Goal: Information Seeking & Learning: Compare options

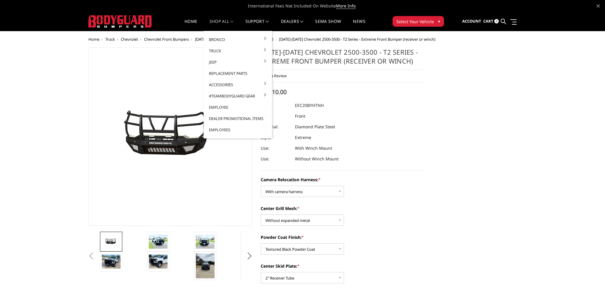
select select "3775"
select select "3774"
select select "3772"
select select "3767"
select select "3766"
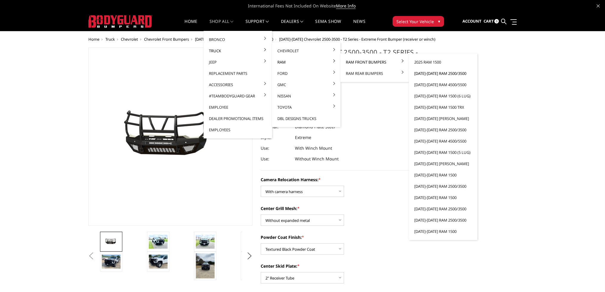
click at [430, 73] on link "[DATE]-[DATE] Ram 2500/3500" at bounding box center [443, 73] width 64 height 11
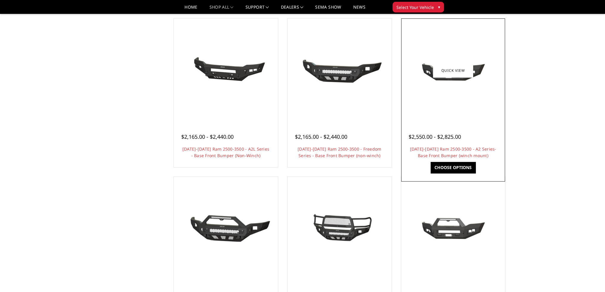
scroll to position [208, 0]
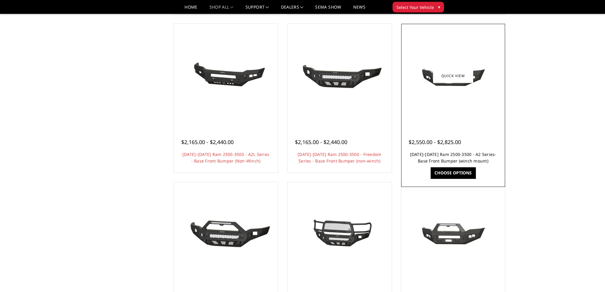
click at [442, 158] on h4 "2019-2025 Ram 2500-3500 - A2 Series- Base Front Bumper (winch mount)" at bounding box center [452, 157] width 89 height 13
click at [450, 154] on link "2019-2025 Ram 2500-3500 - A2 Series- Base Front Bumper (winch mount)" at bounding box center [453, 158] width 86 height 12
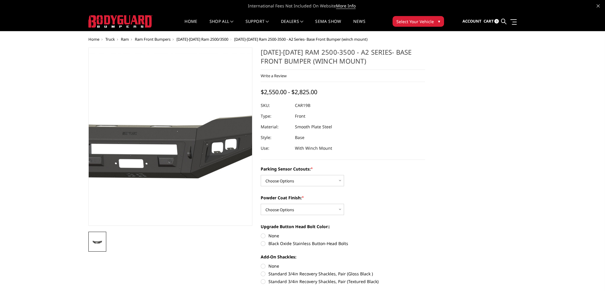
click at [187, 159] on img at bounding box center [149, 138] width 381 height 171
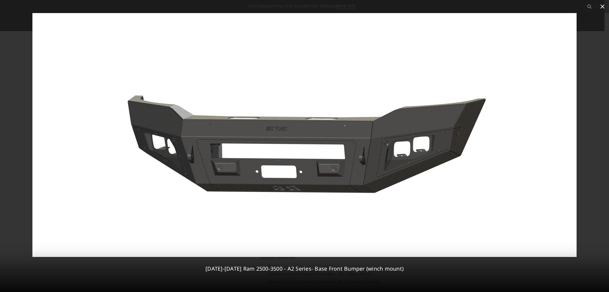
click at [602, 6] on icon at bounding box center [603, 6] width 4 height 4
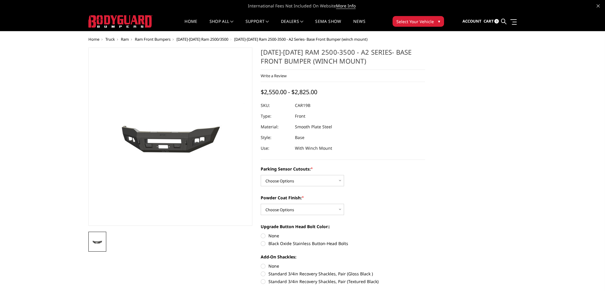
click at [204, 37] on span "[DATE]-[DATE] Ram 2500/3500" at bounding box center [202, 39] width 52 height 5
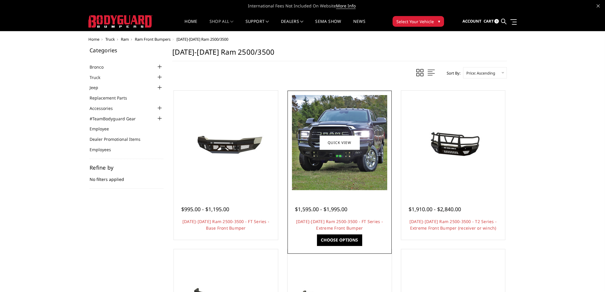
click at [343, 166] on img at bounding box center [339, 142] width 95 height 95
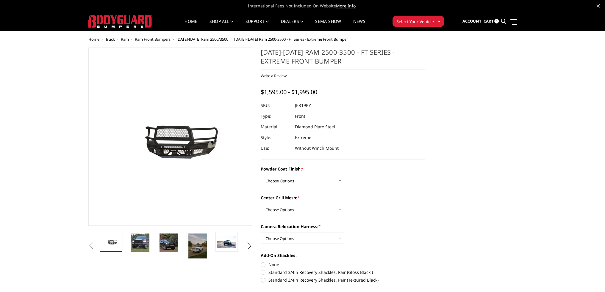
click at [209, 40] on span "[DATE]-[DATE] Ram 2500/3500" at bounding box center [202, 39] width 52 height 5
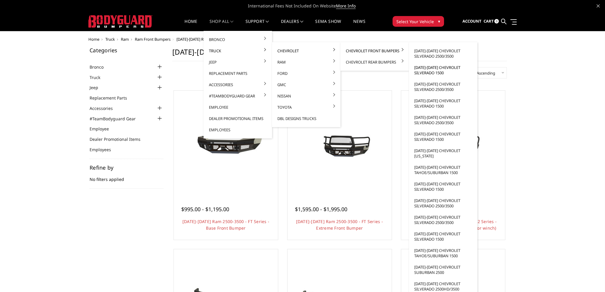
click at [434, 69] on link "[DATE]-[DATE] Chevrolet Silverado 1500" at bounding box center [443, 70] width 64 height 17
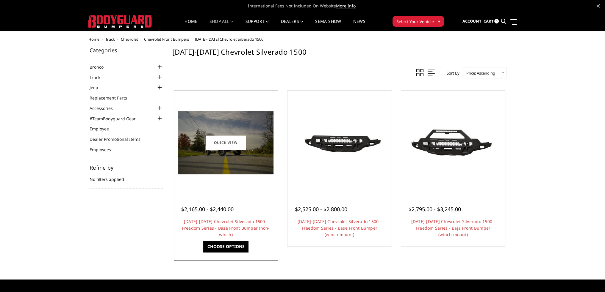
click at [244, 167] on img at bounding box center [225, 143] width 95 height 64
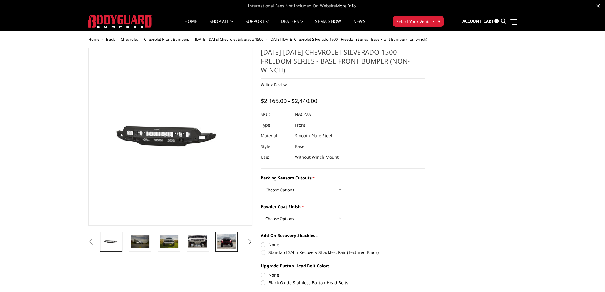
click at [221, 239] on img at bounding box center [226, 242] width 19 height 15
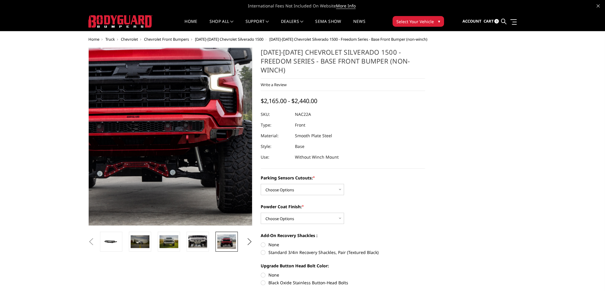
click at [196, 175] on img at bounding box center [136, 111] width 381 height 300
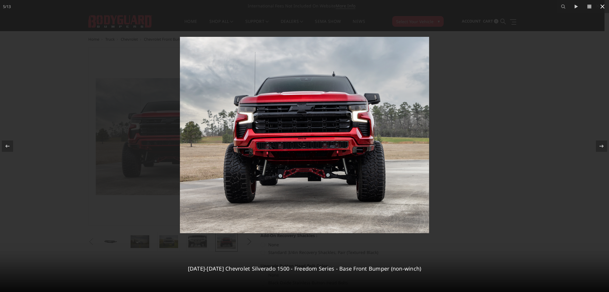
click at [604, 6] on icon at bounding box center [602, 6] width 7 height 7
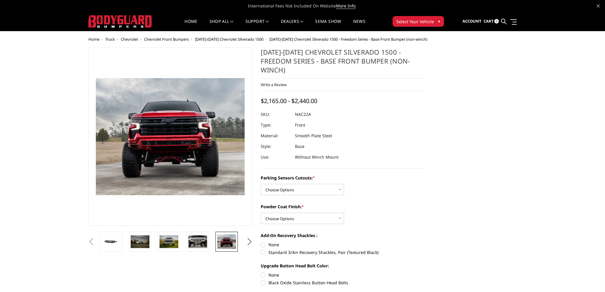
click at [207, 40] on span "[DATE]-[DATE] Chevrolet Silverado 1500" at bounding box center [229, 39] width 68 height 5
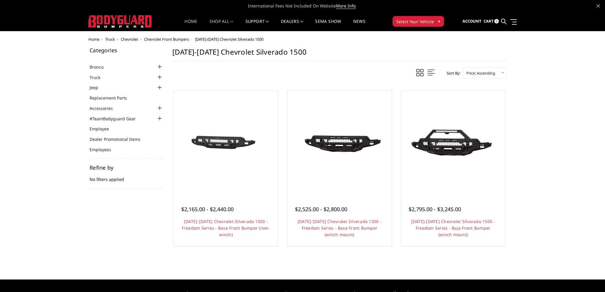
click at [191, 22] on link "Home" at bounding box center [190, 25] width 13 height 12
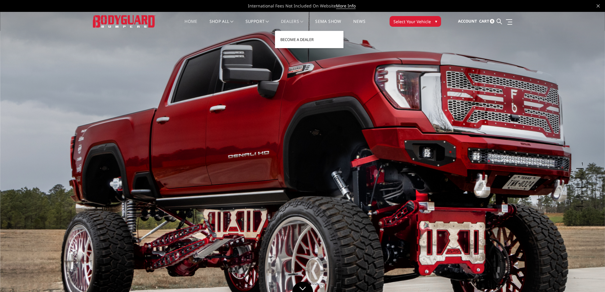
click at [287, 22] on link "Dealers" at bounding box center [292, 25] width 23 height 12
click at [289, 38] on link "Become a Dealer" at bounding box center [309, 39] width 64 height 11
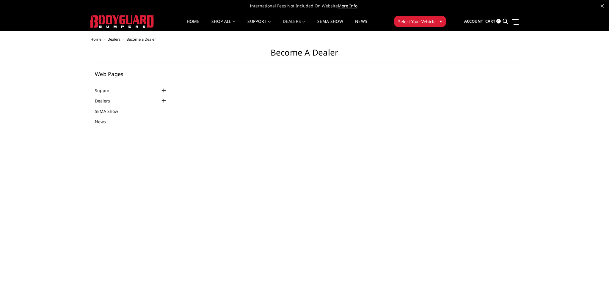
select select "US"
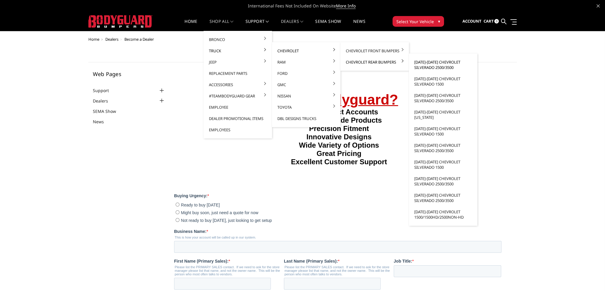
click at [431, 62] on link "[DATE]-[DATE] Chevrolet Silverado 2500/3500" at bounding box center [443, 65] width 64 height 17
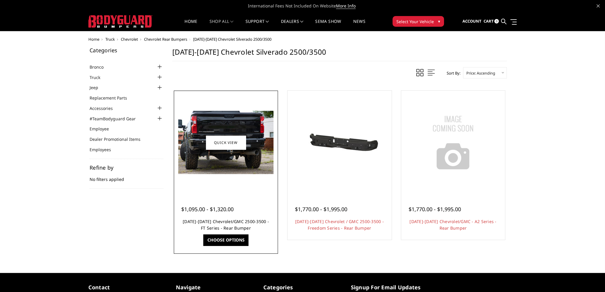
click at [236, 219] on link "[DATE]-[DATE] Chevrolet/GMC 2500-3500 - FT Series - Rear Bumper" at bounding box center [226, 225] width 86 height 12
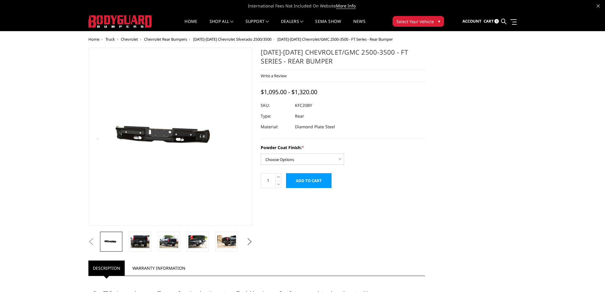
click at [247, 241] on button "Next" at bounding box center [249, 242] width 9 height 9
click at [249, 241] on button "Next" at bounding box center [249, 242] width 9 height 9
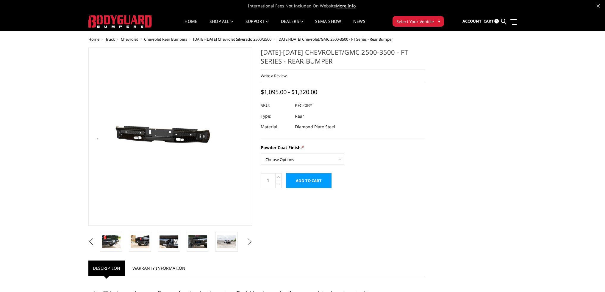
click at [249, 240] on button "Next" at bounding box center [249, 242] width 9 height 9
click at [225, 245] on img at bounding box center [226, 242] width 19 height 12
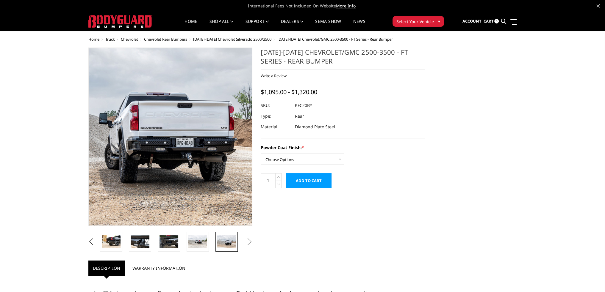
click at [200, 177] on img at bounding box center [131, 120] width 381 height 254
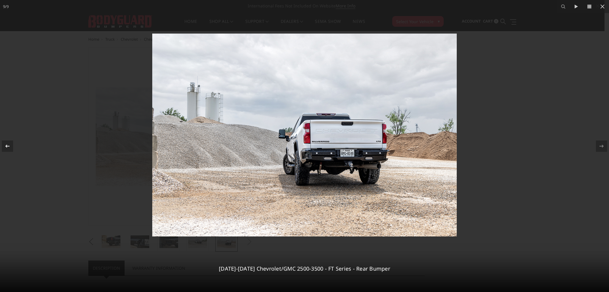
click at [8, 144] on icon at bounding box center [7, 146] width 7 height 7
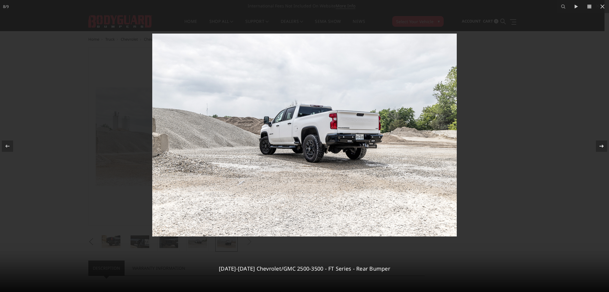
click at [598, 146] on icon at bounding box center [601, 146] width 7 height 7
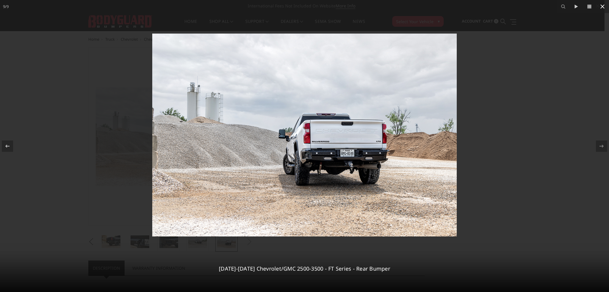
click at [600, 7] on icon at bounding box center [602, 6] width 7 height 7
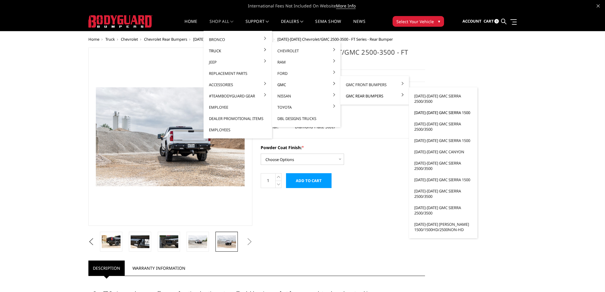
click at [436, 113] on link "[DATE]-[DATE] GMC Sierra 1500" at bounding box center [443, 112] width 64 height 11
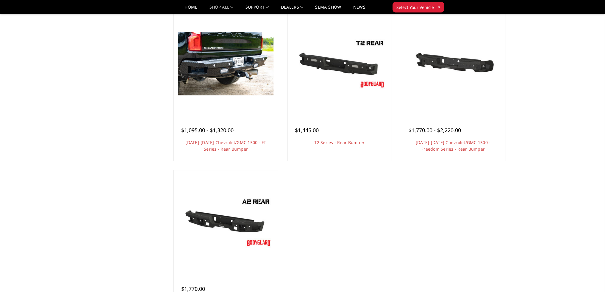
scroll to position [208, 0]
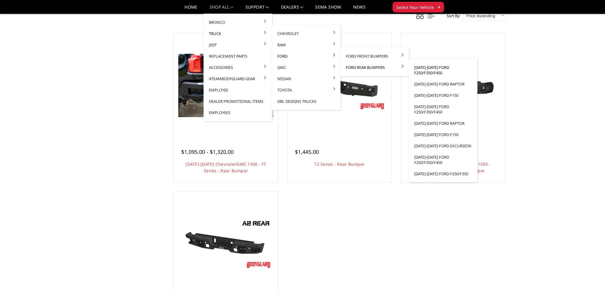
click at [417, 68] on link "[DATE]-[DATE] Ford F250/F350/F450" at bounding box center [443, 70] width 64 height 17
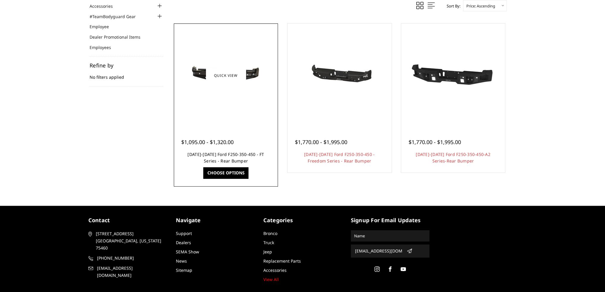
scroll to position [106, 0]
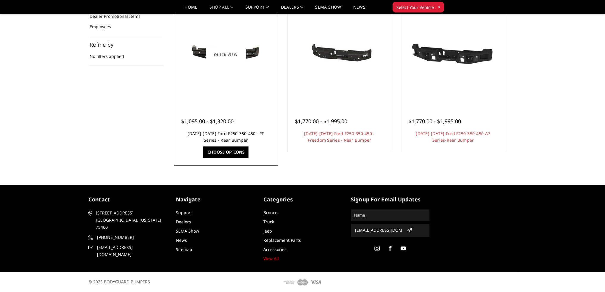
click at [231, 133] on link "[DATE]-[DATE] Ford F250-350-450 - FT Series - Rear Bumper" at bounding box center [225, 137] width 76 height 12
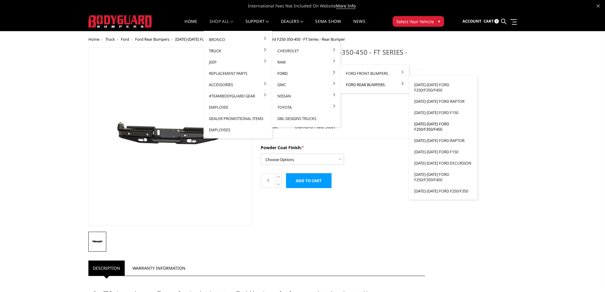
click at [430, 126] on link "[DATE]-[DATE] Ford F250/F350/F450" at bounding box center [443, 126] width 64 height 17
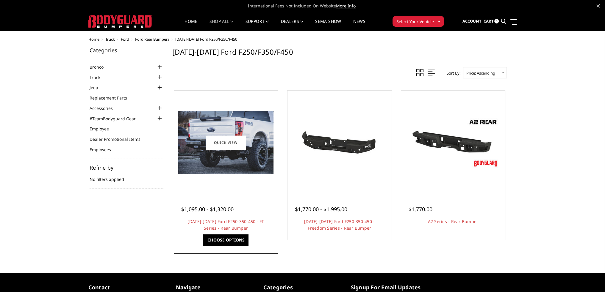
click at [251, 158] on img at bounding box center [225, 142] width 95 height 63
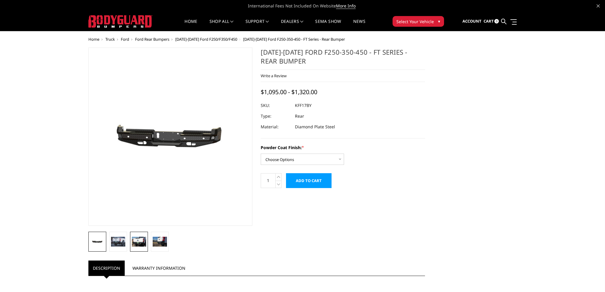
drag, startPoint x: 136, startPoint y: 242, endPoint x: 140, endPoint y: 240, distance: 4.0
click at [137, 242] on img at bounding box center [139, 242] width 14 height 10
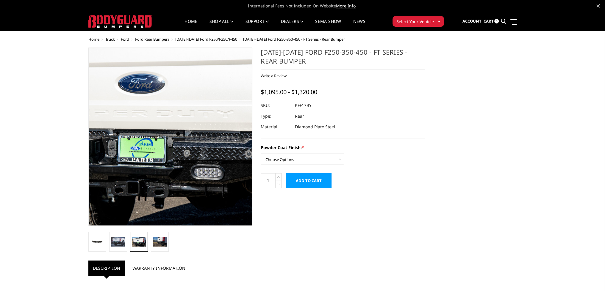
click at [169, 175] on img at bounding box center [172, 121] width 381 height 254
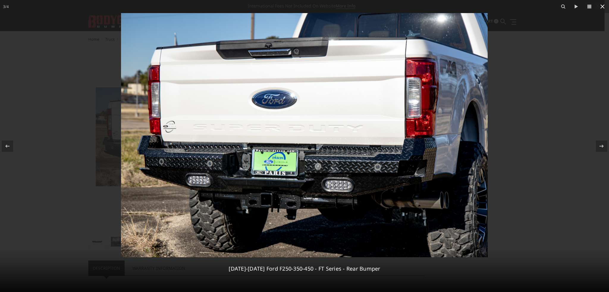
click at [604, 5] on icon at bounding box center [603, 6] width 4 height 4
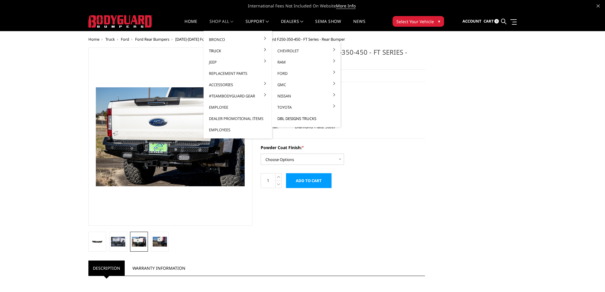
click at [290, 119] on link "DBL Designs Trucks" at bounding box center [306, 118] width 64 height 11
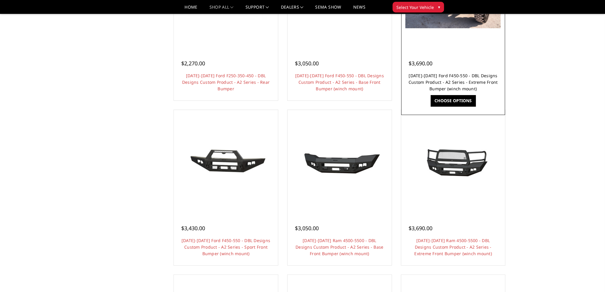
scroll to position [149, 0]
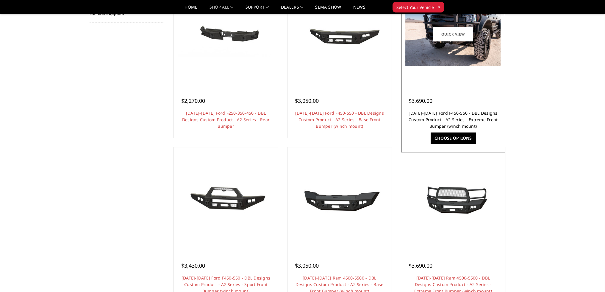
click at [444, 117] on link "[DATE]-[DATE] Ford F450-550 - DBL Designs Custom Product - A2 Series - Extreme …" at bounding box center [452, 119] width 89 height 19
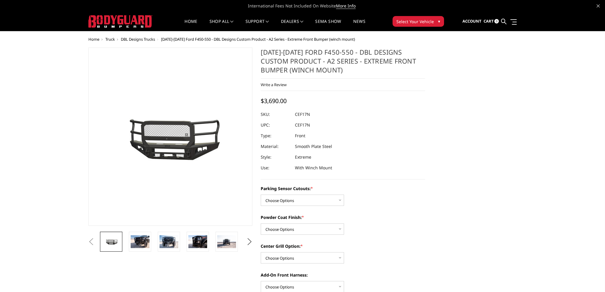
drag, startPoint x: 139, startPoint y: 236, endPoint x: 150, endPoint y: 200, distance: 37.2
click at [139, 235] on link at bounding box center [140, 242] width 22 height 20
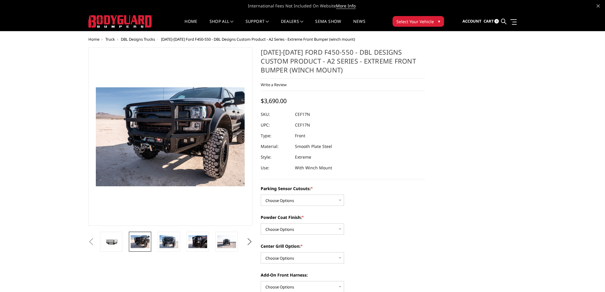
click at [163, 159] on figure at bounding box center [170, 137] width 164 height 178
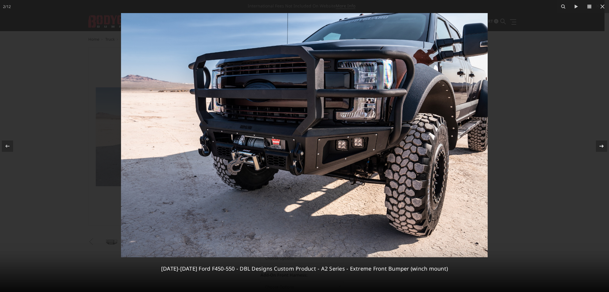
click at [600, 146] on icon at bounding box center [602, 146] width 4 height 3
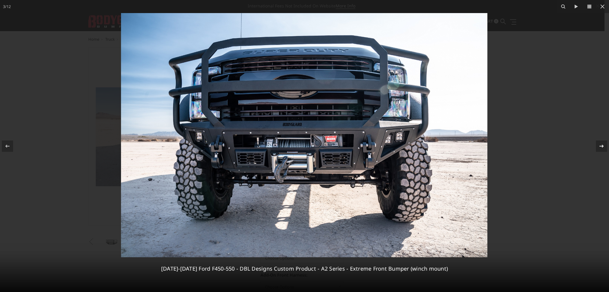
click at [600, 146] on icon at bounding box center [601, 146] width 7 height 7
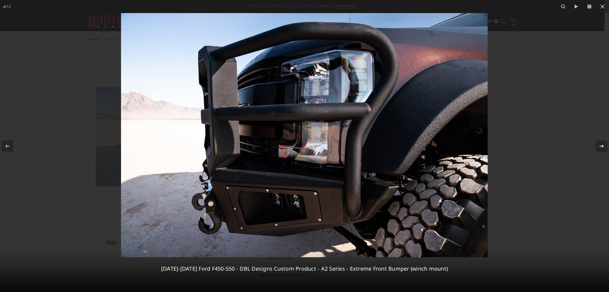
click at [600, 146] on icon at bounding box center [601, 146] width 7 height 7
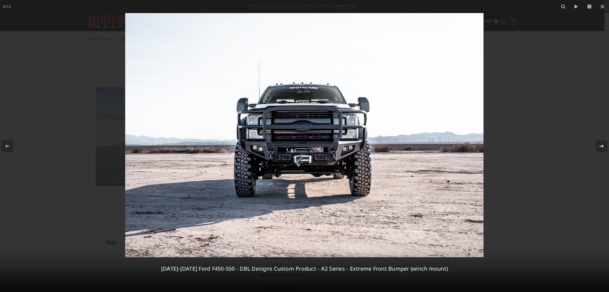
click at [600, 145] on icon at bounding box center [601, 146] width 7 height 7
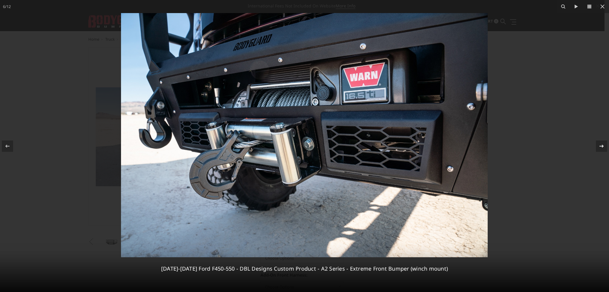
click at [603, 145] on icon at bounding box center [601, 146] width 7 height 7
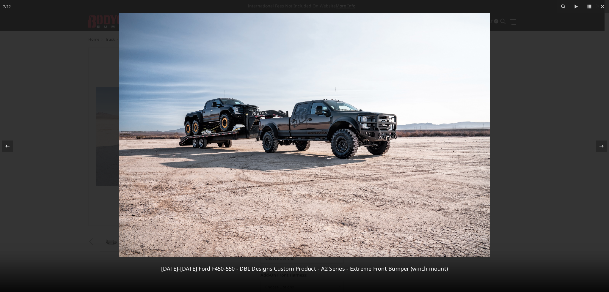
click at [8, 145] on icon at bounding box center [7, 146] width 7 height 7
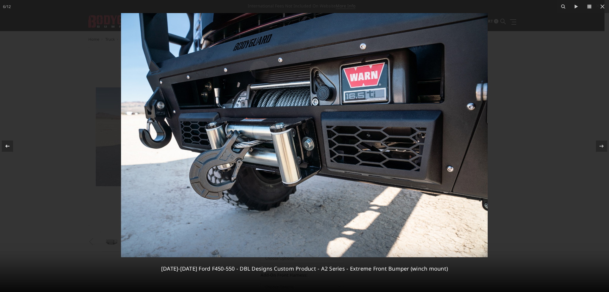
click at [8, 145] on icon at bounding box center [7, 146] width 7 height 7
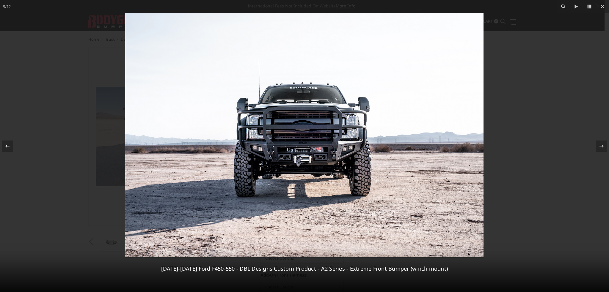
click at [7, 145] on icon at bounding box center [7, 146] width 7 height 7
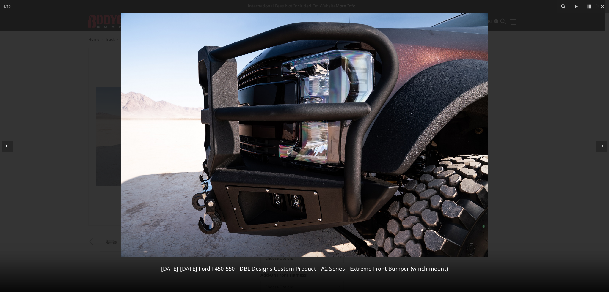
click at [7, 145] on icon at bounding box center [7, 146] width 7 height 7
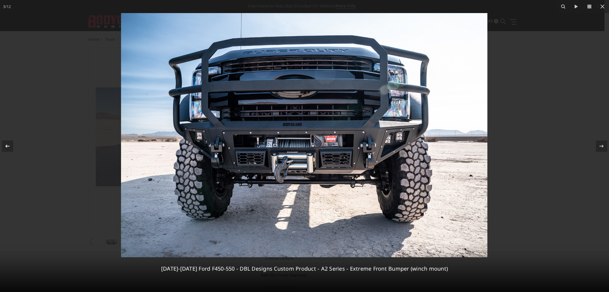
click at [7, 145] on icon at bounding box center [7, 146] width 7 height 7
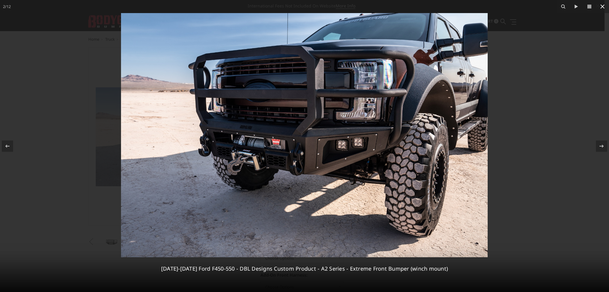
click at [603, 7] on icon at bounding box center [603, 6] width 4 height 4
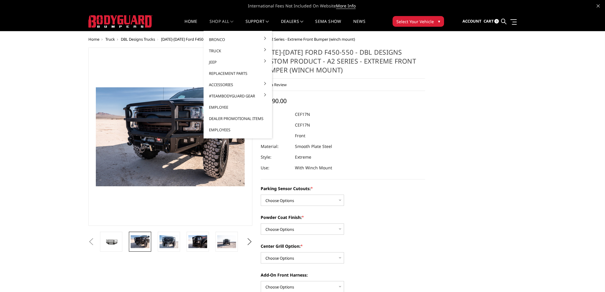
click at [216, 23] on link "shop all" at bounding box center [221, 25] width 24 height 12
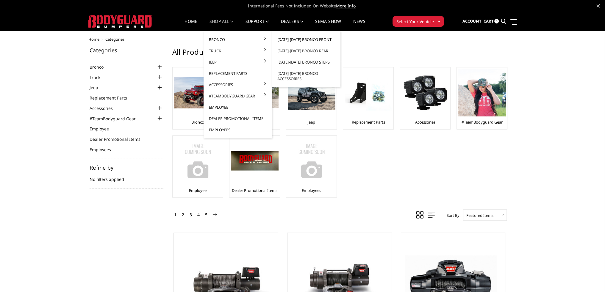
click at [300, 40] on link "[DATE]-[DATE] Bronco Front" at bounding box center [306, 39] width 64 height 11
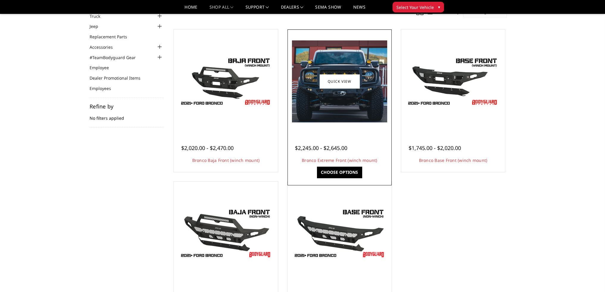
scroll to position [30, 0]
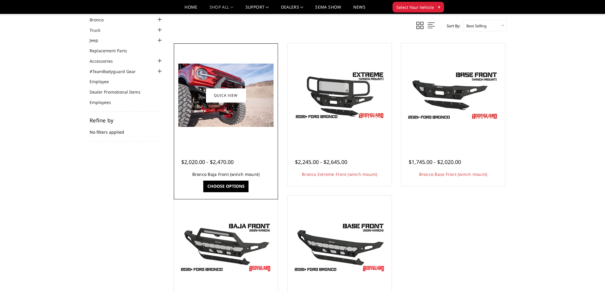
click at [235, 174] on link "Bronco Baja Front (winch mount)" at bounding box center [226, 175] width 68 height 6
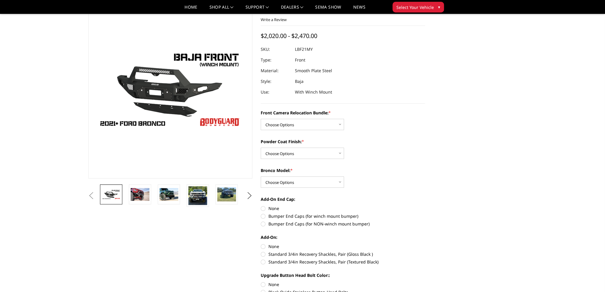
scroll to position [30, 0]
click at [299, 125] on select "Choose Options Without Front Camera Relocation With Front Camera Relocation (Ha…" at bounding box center [302, 124] width 83 height 11
click at [295, 153] on select "Choose Options Textured Black Powder Coat Bare Metal" at bounding box center [302, 153] width 83 height 11
select select "4015"
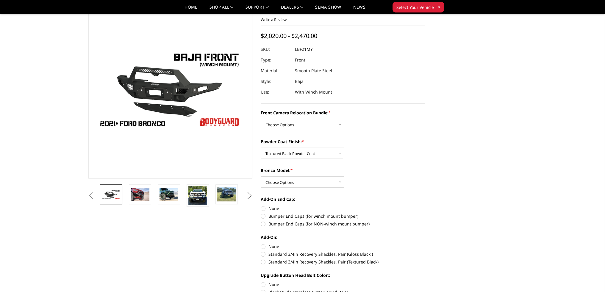
click at [261, 148] on select "Choose Options Textured Black Powder Coat Bare Metal" at bounding box center [302, 153] width 83 height 11
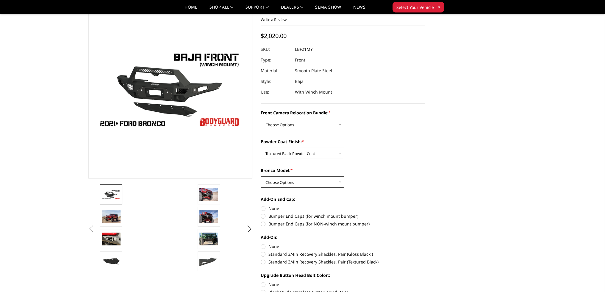
click at [296, 183] on select "Choose Options Raptor Base/Badlands/Wildtrak/etc." at bounding box center [302, 182] width 83 height 11
select select "4012"
click at [261, 177] on select "Choose Options Raptor Base/Badlands/Wildtrak/etc." at bounding box center [302, 182] width 83 height 11
click at [296, 128] on select "Choose Options Without Front Camera Relocation With Front Camera Relocation (Ha…" at bounding box center [302, 124] width 83 height 11
select select "4016"
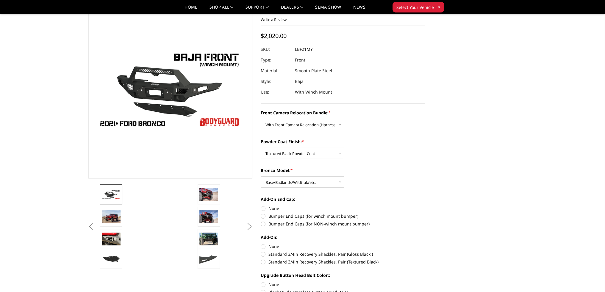
click at [261, 119] on select "Choose Options Without Front Camera Relocation With Front Camera Relocation (Ha…" at bounding box center [302, 124] width 83 height 11
click at [264, 216] on label "Bumper End Caps (for winch mount bumper)" at bounding box center [343, 216] width 164 height 6
click at [425, 206] on input "Bumper End Caps (for winch mount bumper)" at bounding box center [425, 206] width 0 height 0
radio input "true"
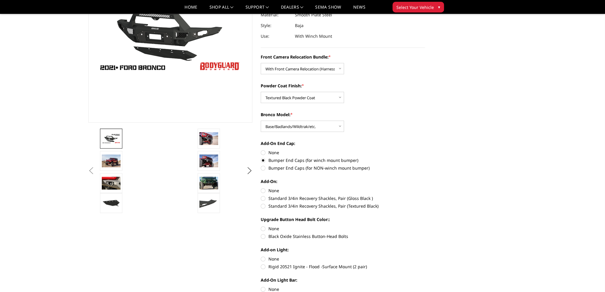
scroll to position [89, 0]
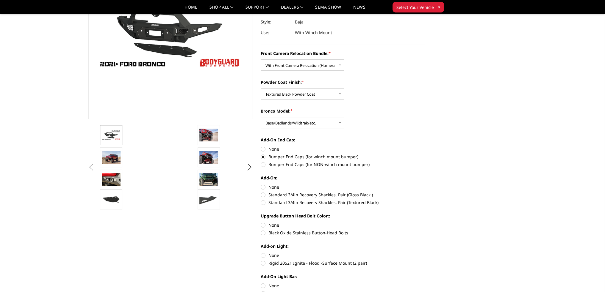
click at [263, 232] on label "Black Oxide Stainless Button-Head Bolts" at bounding box center [343, 233] width 164 height 6
click at [425, 223] on input "Black Oxide Stainless Button-Head Bolts" at bounding box center [425, 222] width 0 height 0
radio input "true"
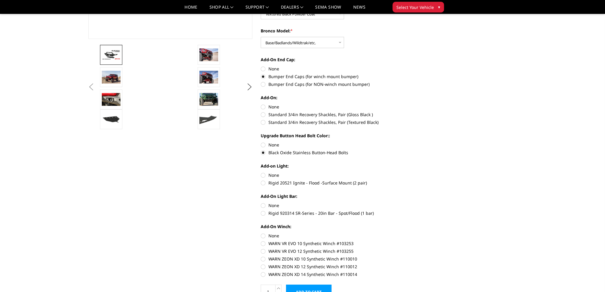
scroll to position [208, 0]
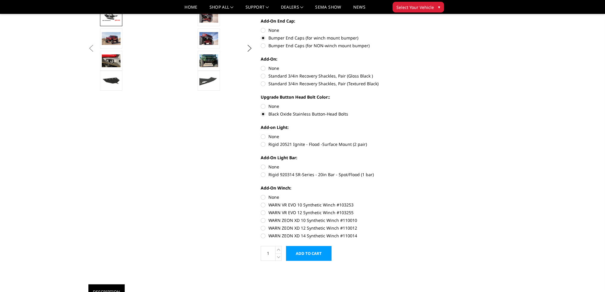
click at [264, 176] on label "Rigid 920314 SR-Series - 20in Bar - Spot/Flood (1 bar)" at bounding box center [343, 175] width 164 height 6
click at [425, 164] on input "Rigid 920314 SR-Series - 20in Bar - Spot/Flood (1 bar)" at bounding box center [425, 164] width 0 height 0
radio input "true"
drag, startPoint x: 262, startPoint y: 219, endPoint x: 268, endPoint y: 216, distance: 6.4
click at [262, 220] on label "WARN ZEON XD 10 Synthetic Winch #110010" at bounding box center [343, 220] width 164 height 6
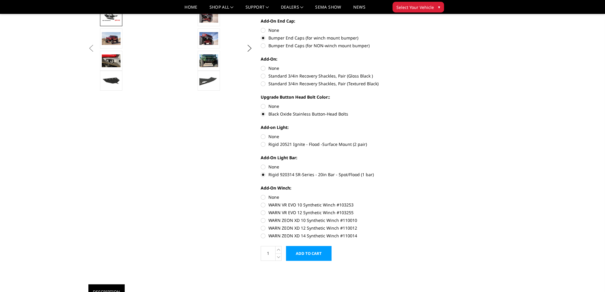
click at [425, 210] on input "WARN ZEON XD 10 Synthetic Winch #110010" at bounding box center [425, 210] width 0 height 0
radio input "true"
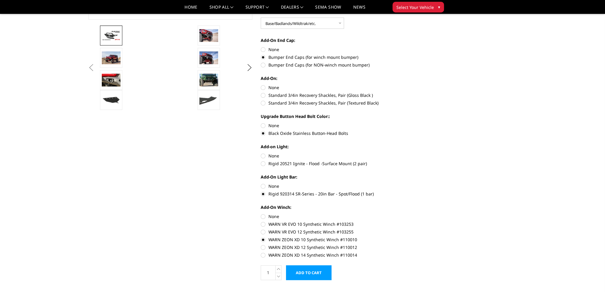
scroll to position [178, 0]
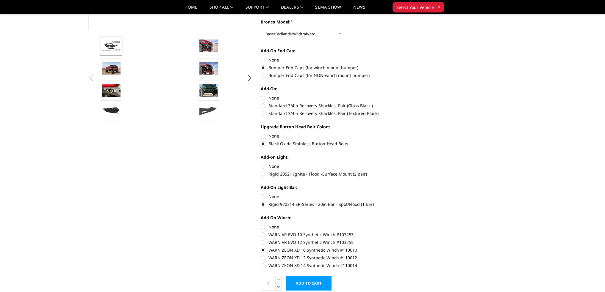
click at [263, 98] on label "None" at bounding box center [343, 98] width 164 height 6
click at [261, 95] on input "None" at bounding box center [261, 95] width 0 height 0
radio input "true"
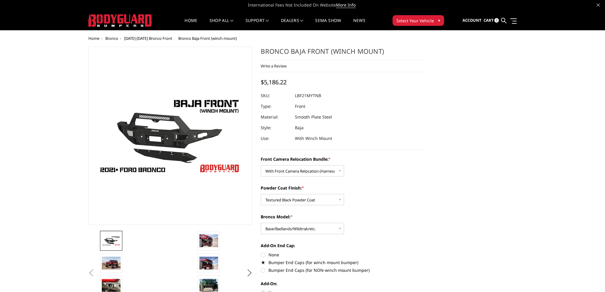
scroll to position [0, 0]
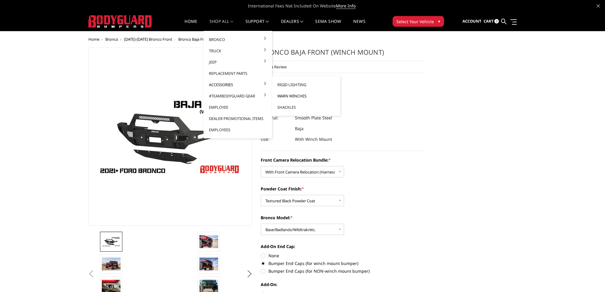
click at [282, 97] on link "Warn Winches" at bounding box center [306, 95] width 64 height 11
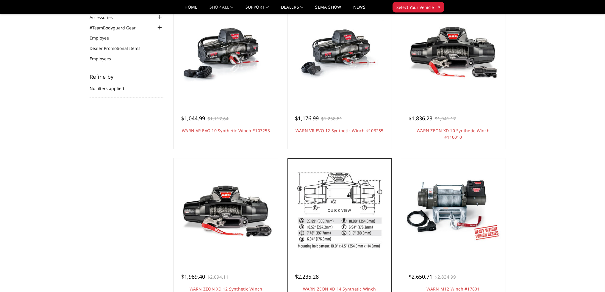
scroll to position [59, 0]
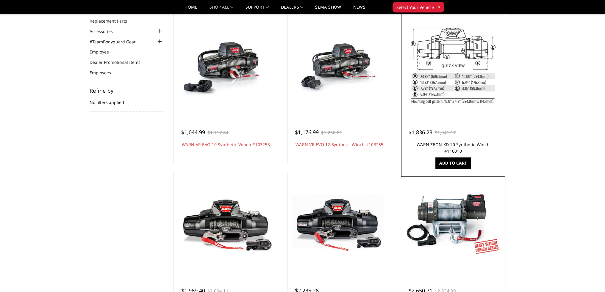
click at [455, 145] on link "WARN ZEON XD 10 Synthetic Winch #110010" at bounding box center [452, 148] width 73 height 12
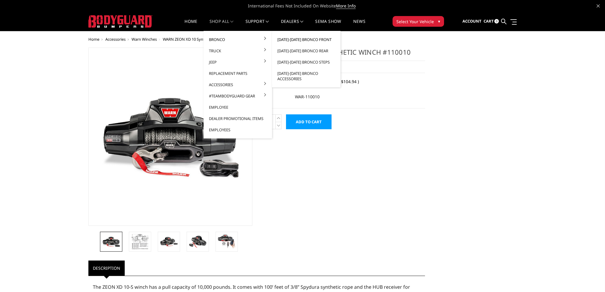
click at [283, 39] on link "[DATE]-[DATE] Bronco Front" at bounding box center [306, 39] width 64 height 11
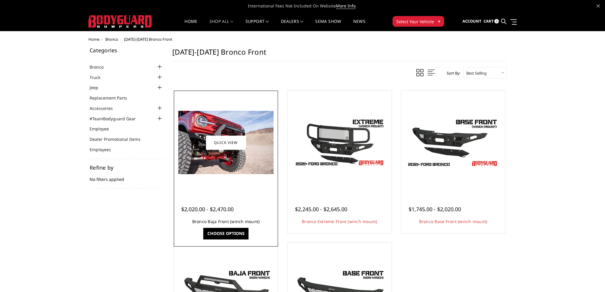
click at [229, 220] on link "Bronco Baja Front (winch mount)" at bounding box center [226, 222] width 68 height 6
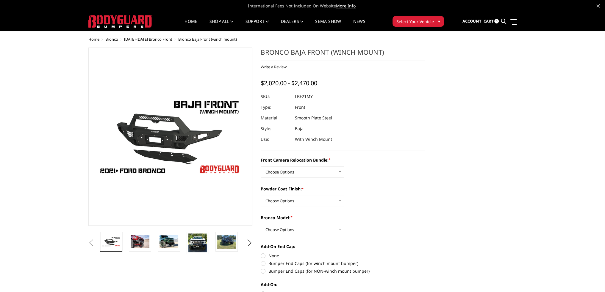
click at [284, 175] on select "Choose Options Without Front Camera Relocation With Front Camera Relocation (Ha…" at bounding box center [302, 171] width 83 height 11
select select "4016"
click at [261, 166] on select "Choose Options Without Front Camera Relocation With Front Camera Relocation (Ha…" at bounding box center [302, 171] width 83 height 11
click at [282, 201] on select "Choose Options Textured Black Powder Coat Bare Metal" at bounding box center [302, 200] width 83 height 11
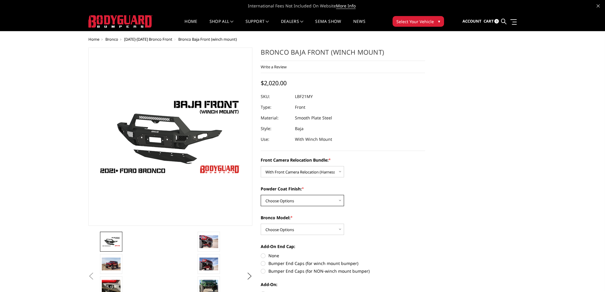
select select "4015"
click at [261, 195] on select "Choose Options Textured Black Powder Coat Bare Metal" at bounding box center [302, 200] width 83 height 11
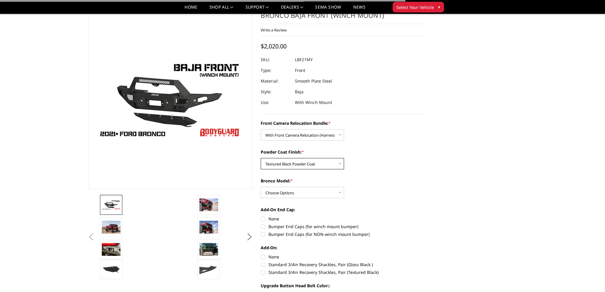
scroll to position [30, 0]
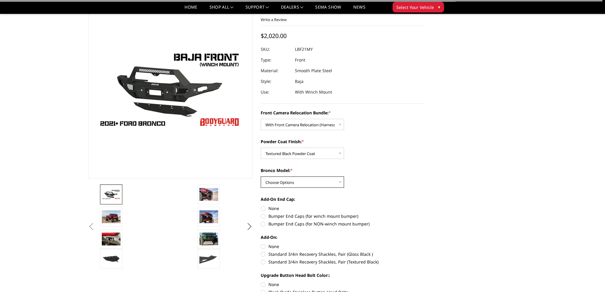
click at [278, 184] on select "Choose Options Raptor Base/Badlands/Wildtrak/etc." at bounding box center [302, 182] width 83 height 11
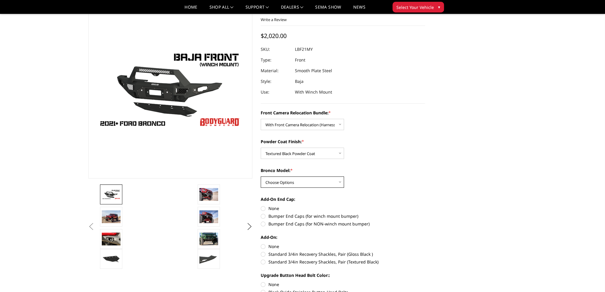
select select "4012"
click at [261, 177] on select "Choose Options Raptor Base/Badlands/Wildtrak/etc." at bounding box center [302, 182] width 83 height 11
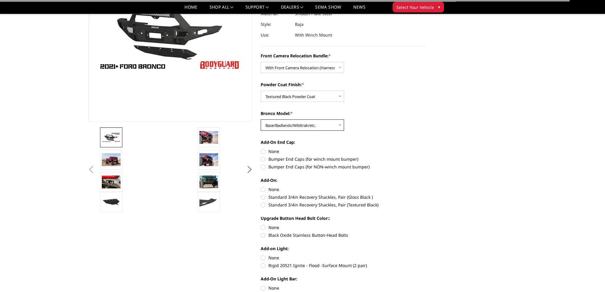
scroll to position [89, 0]
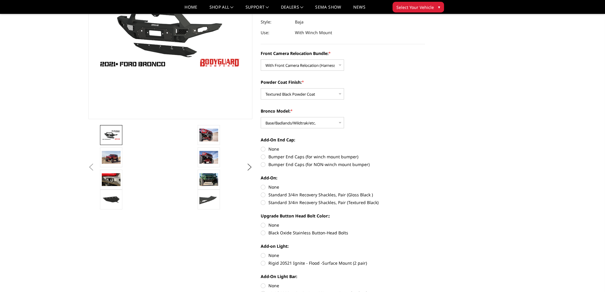
click at [262, 158] on label "Bumper End Caps (for winch mount bumper)" at bounding box center [343, 157] width 164 height 6
click at [425, 146] on input "Bumper End Caps (for winch mount bumper)" at bounding box center [425, 146] width 0 height 0
radio input "true"
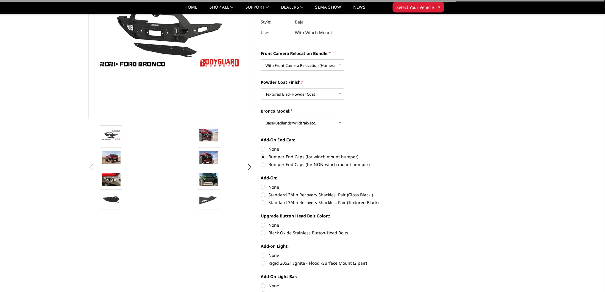
click at [263, 185] on label "None" at bounding box center [343, 187] width 164 height 6
click at [261, 184] on input "None" at bounding box center [261, 184] width 0 height 0
radio input "true"
click at [261, 233] on label "Black Oxide Stainless Button-Head Bolts" at bounding box center [343, 233] width 164 height 6
click at [425, 223] on input "Black Oxide Stainless Button-Head Bolts" at bounding box center [425, 222] width 0 height 0
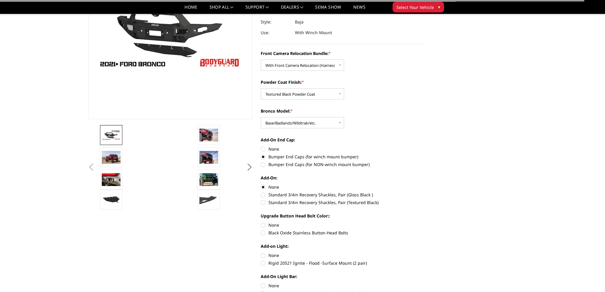
radio input "true"
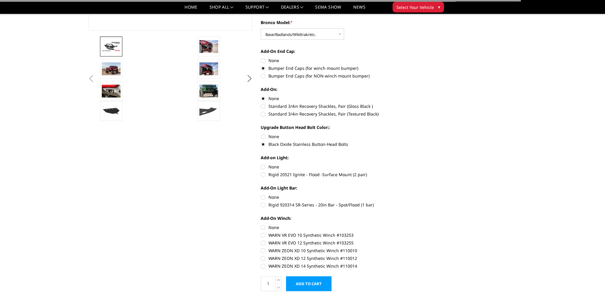
scroll to position [178, 0]
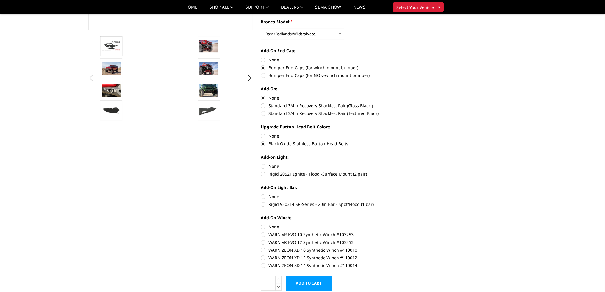
click at [264, 174] on label "Rigid 20521 Ignite - Flood -Surface Mount (2 pair)" at bounding box center [343, 174] width 164 height 6
click at [425, 164] on input "Rigid 20521 Ignite - Flood -Surface Mount (2 pair)" at bounding box center [425, 163] width 0 height 0
radio input "true"
click at [263, 204] on label "Rigid 920314 SR-Series - 20in Bar - Spot/Flood (1 bar)" at bounding box center [343, 204] width 164 height 6
click at [425, 194] on input "Rigid 920314 SR-Series - 20in Bar - Spot/Flood (1 bar)" at bounding box center [425, 194] width 0 height 0
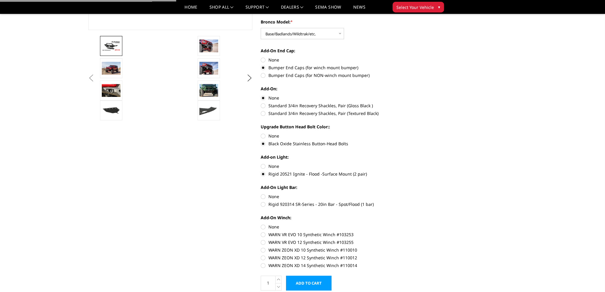
radio input "true"
click at [264, 234] on label "WARN VR EVO 10 Synthetic Winch #103253" at bounding box center [343, 235] width 164 height 6
click at [425, 224] on input "WARN VR EVO 10 Synthetic Winch #103253" at bounding box center [425, 224] width 0 height 0
radio input "true"
click at [262, 227] on label "None" at bounding box center [343, 227] width 164 height 6
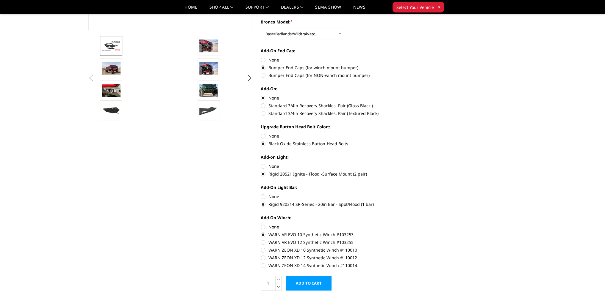
click at [261, 224] on input "None" at bounding box center [261, 224] width 0 height 0
radio input "true"
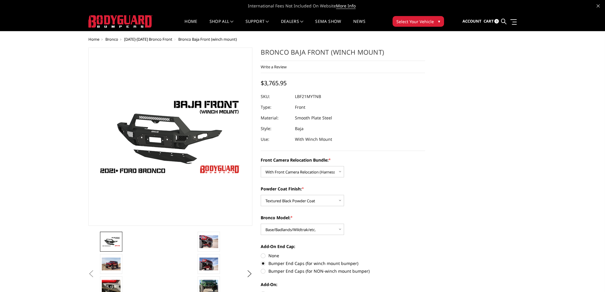
scroll to position [0, 0]
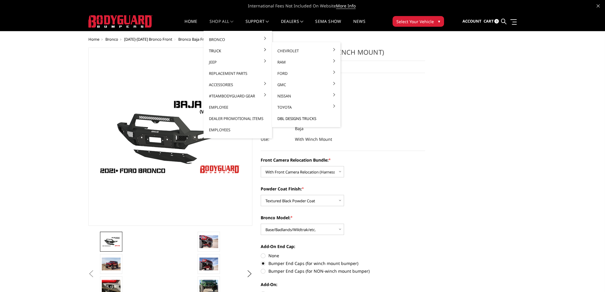
click at [311, 117] on link "DBL Designs Trucks" at bounding box center [306, 118] width 64 height 11
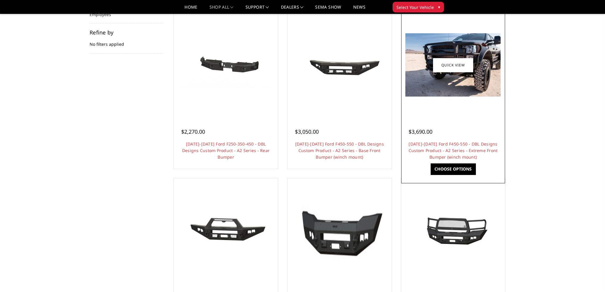
scroll to position [119, 0]
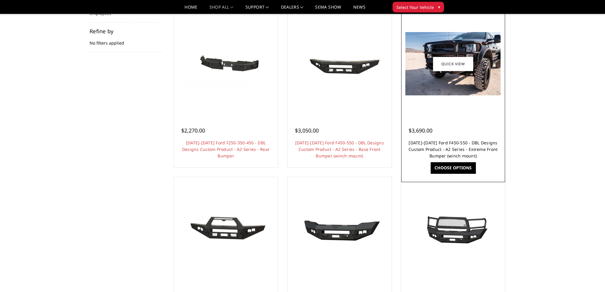
click at [449, 141] on link "[DATE]-[DATE] Ford F450-550 - DBL Designs Custom Product - A2 Series - Extreme …" at bounding box center [452, 149] width 89 height 19
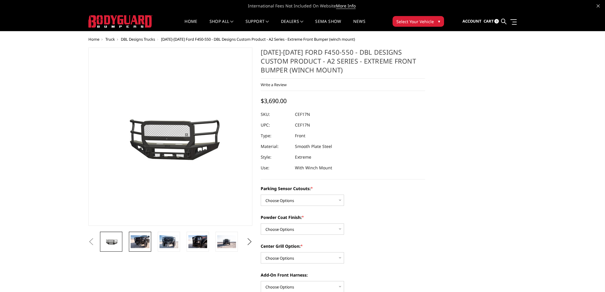
drag, startPoint x: 140, startPoint y: 242, endPoint x: 140, endPoint y: 233, distance: 8.9
click at [140, 242] on img at bounding box center [140, 242] width 19 height 12
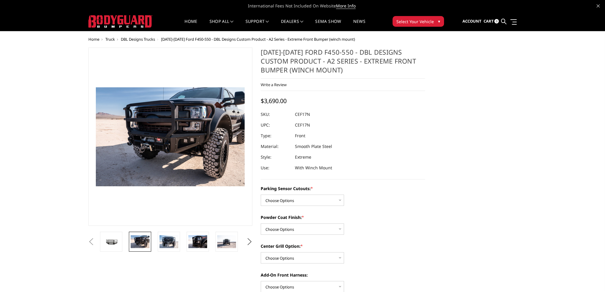
click at [173, 157] on img at bounding box center [167, 128] width 381 height 254
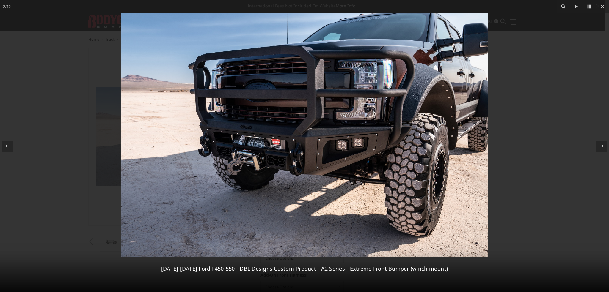
click at [292, 87] on img at bounding box center [304, 135] width 367 height 245
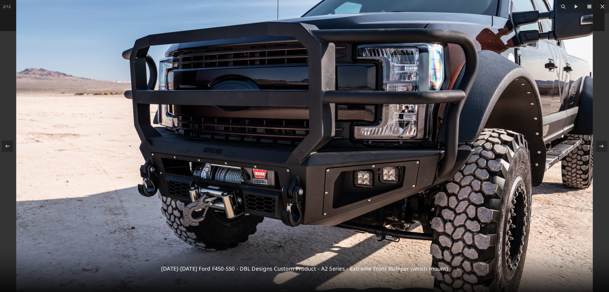
click at [292, 87] on img at bounding box center [304, 163] width 577 height 385
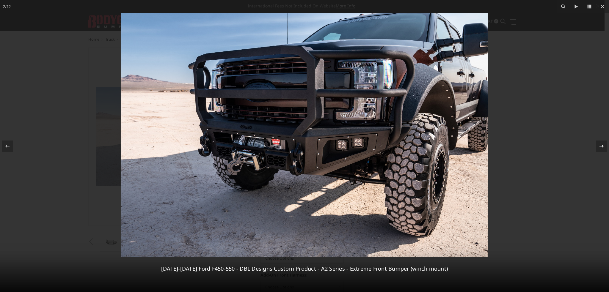
click at [604, 146] on div at bounding box center [601, 146] width 11 height 11
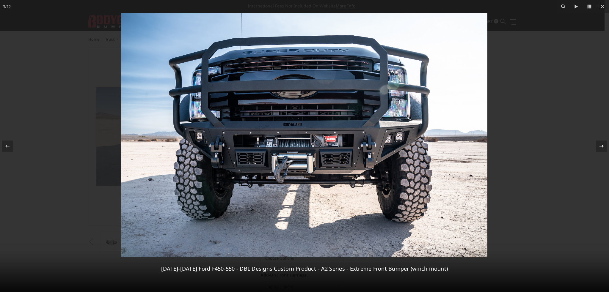
click at [603, 144] on icon at bounding box center [601, 146] width 7 height 7
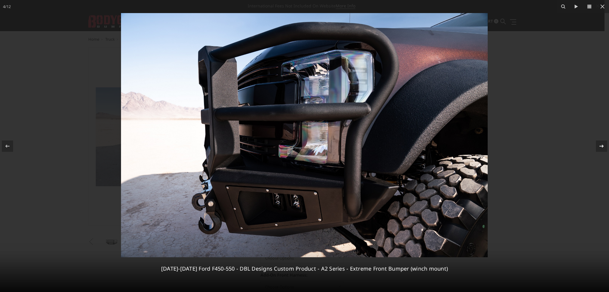
click at [604, 148] on icon at bounding box center [601, 146] width 7 height 7
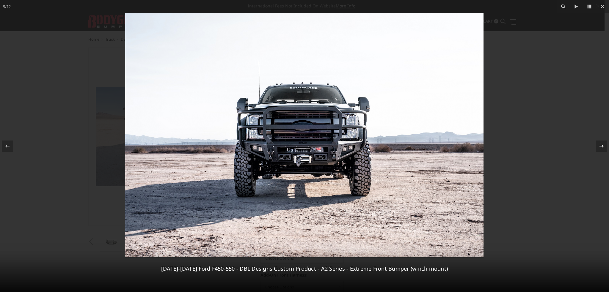
click at [604, 145] on div at bounding box center [601, 146] width 11 height 11
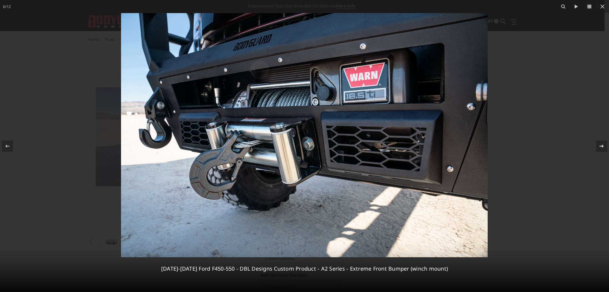
click at [604, 145] on icon at bounding box center [601, 146] width 7 height 7
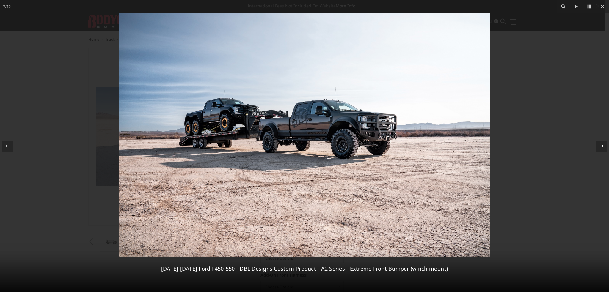
click at [599, 145] on icon at bounding box center [601, 146] width 7 height 7
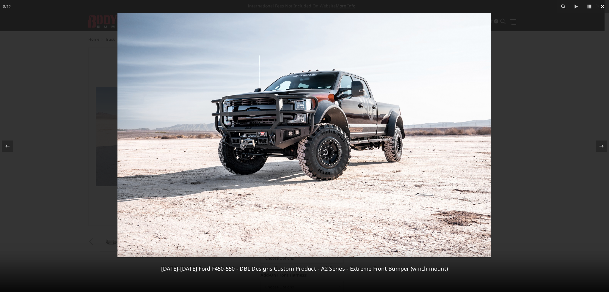
click at [600, 8] on icon at bounding box center [602, 6] width 7 height 7
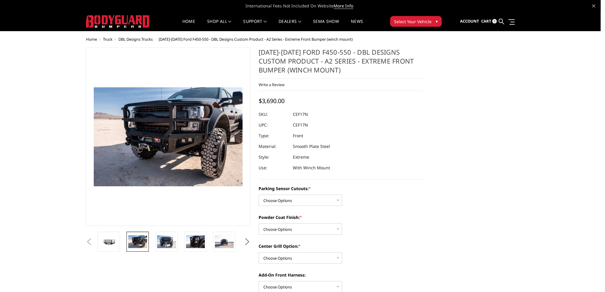
scroll to position [0, 143]
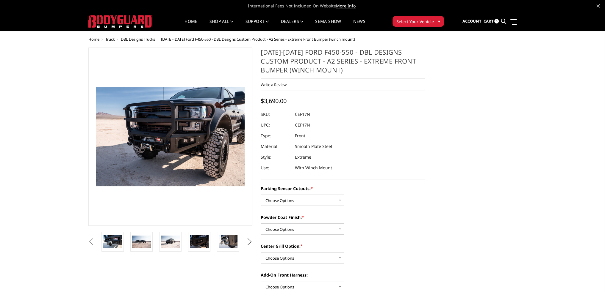
click at [148, 38] on span "DBL Designs Trucks" at bounding box center [138, 39] width 34 height 5
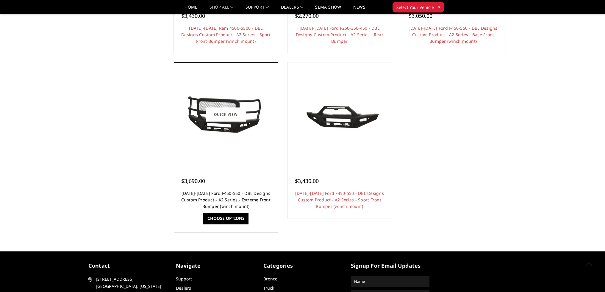
scroll to position [565, 0]
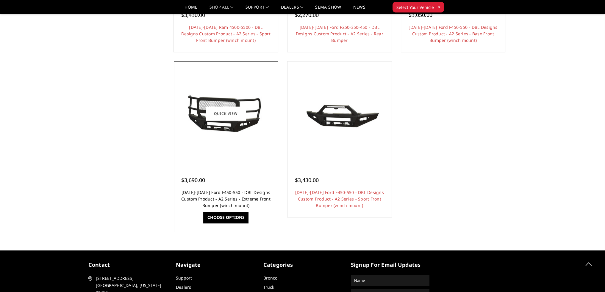
click at [234, 196] on link "[DATE]-[DATE] Ford F450-550 - DBL Designs Custom Product - A2 Series - Extreme …" at bounding box center [225, 199] width 89 height 19
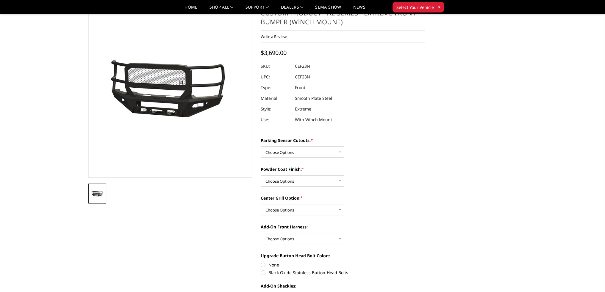
scroll to position [89, 0]
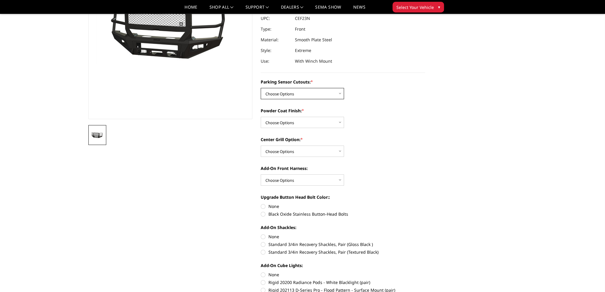
click at [290, 93] on select "Choose Options Yes - I have front parking sensors No - I do NOT have parking se…" at bounding box center [302, 93] width 83 height 11
drag, startPoint x: 286, startPoint y: 96, endPoint x: 289, endPoint y: 99, distance: 4.0
click at [286, 96] on select "Choose Options Yes - I have front parking sensors No - I do NOT have parking se…" at bounding box center [302, 93] width 83 height 11
click at [261, 88] on select "Choose Options Yes - I have front parking sensors No - I do NOT have parking se…" at bounding box center [302, 93] width 83 height 11
click at [281, 89] on select "Choose Options Yes - I have front parking sensors No - I do NOT have parking se…" at bounding box center [302, 93] width 83 height 11
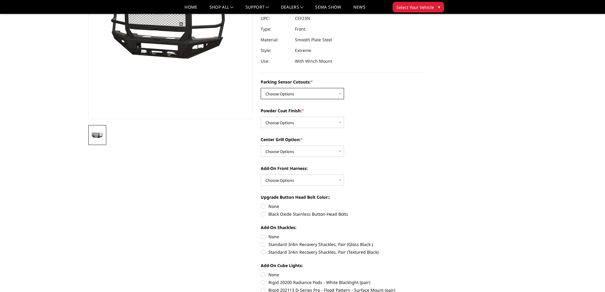
select select "540"
click at [261, 88] on select "Choose Options Yes - I have front parking sensors No - I do NOT have parking se…" at bounding box center [302, 93] width 83 height 11
click at [281, 120] on select "Choose Options Bare metal (included) Texture Black Powder Coat" at bounding box center [302, 122] width 83 height 11
select select "518"
click at [261, 117] on select "Choose Options Bare metal (included) Texture Black Powder Coat" at bounding box center [302, 122] width 83 height 11
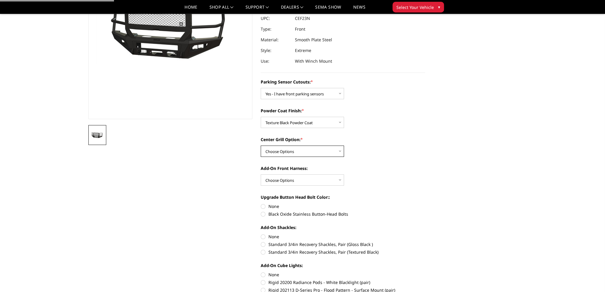
click at [280, 149] on select "Choose Options Add expanded metal in center grill Decline this option" at bounding box center [302, 151] width 83 height 11
select select "1080"
click at [261, 146] on select "Choose Options Add expanded metal in center grill Decline this option" at bounding box center [302, 151] width 83 height 11
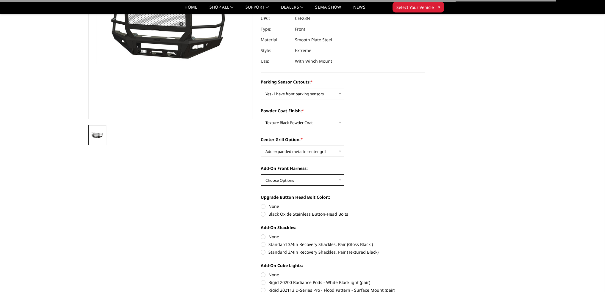
click at [285, 178] on select "Choose Options WITH front camera harness WITHOUT front camera harness" at bounding box center [302, 180] width 83 height 11
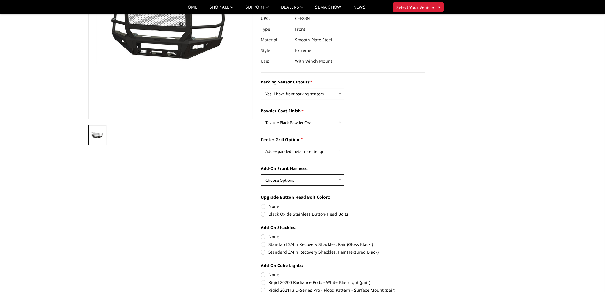
select select "1696"
click at [261, 175] on select "Choose Options WITH front camera harness WITHOUT front camera harness" at bounding box center [302, 180] width 83 height 11
click at [263, 207] on label "None" at bounding box center [343, 206] width 164 height 6
click at [261, 204] on input "None" at bounding box center [261, 203] width 0 height 0
radio input "true"
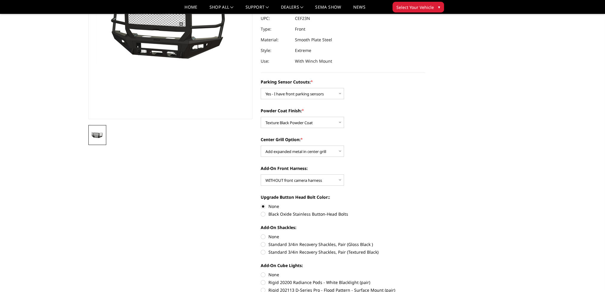
click at [262, 237] on label "None" at bounding box center [343, 237] width 164 height 6
click at [261, 234] on input "None" at bounding box center [261, 234] width 0 height 0
radio input "true"
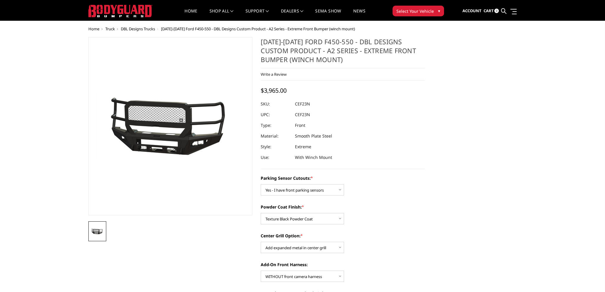
scroll to position [0, 0]
